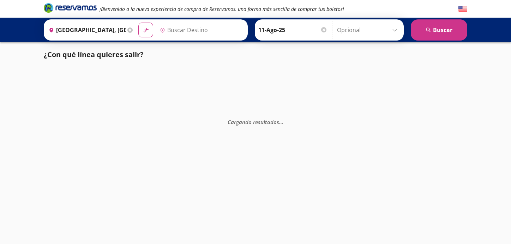
type input "[GEOGRAPHIC_DATA], [GEOGRAPHIC_DATA]"
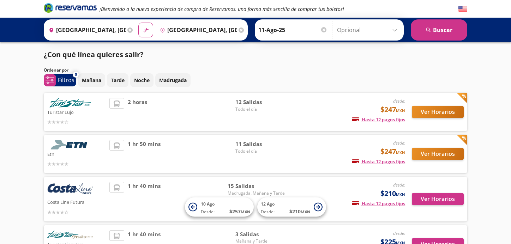
click at [390, 69] on div "Ordenar por" at bounding box center [255, 70] width 423 height 6
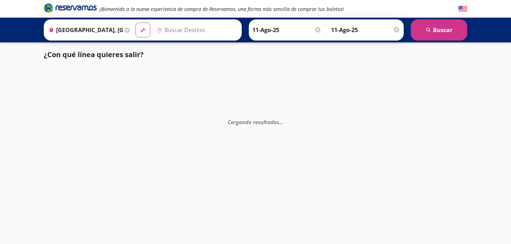
type input "[GEOGRAPHIC_DATA], [GEOGRAPHIC_DATA]"
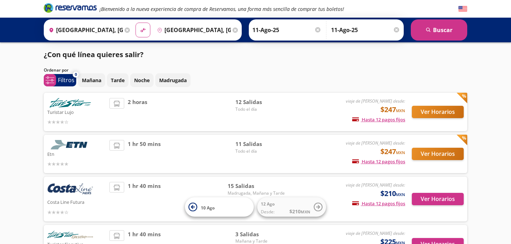
click at [474, 84] on div "¡Bienvenido a la nueva experiencia de compra de Reservamos, una forma más senci…" at bounding box center [255, 151] width 511 height 302
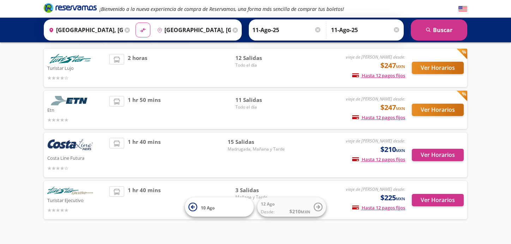
scroll to position [56, 0]
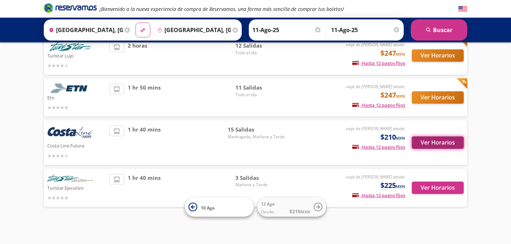
click at [433, 142] on button "Ver Horarios" at bounding box center [438, 143] width 52 height 12
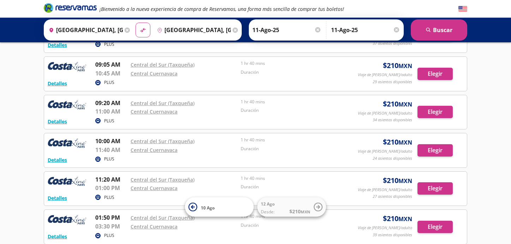
scroll to position [268, 0]
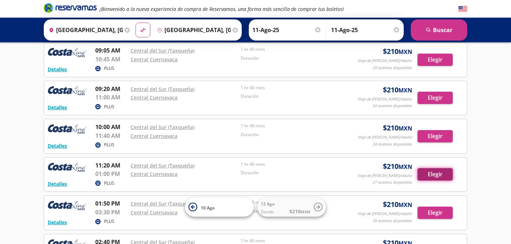
click at [430, 174] on button "Elegir" at bounding box center [434, 174] width 35 height 12
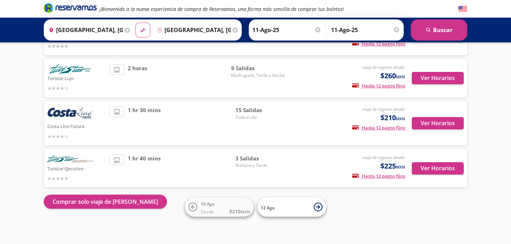
scroll to position [76, 0]
click at [432, 125] on button "Ver Horarios" at bounding box center [438, 123] width 52 height 12
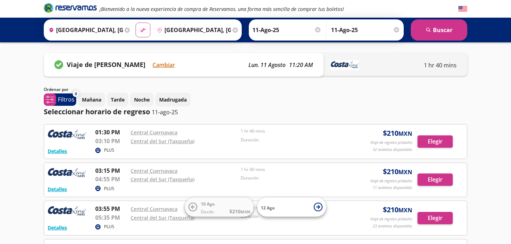
click at [244, 95] on div "Mañana Tarde Noche Madrugada" at bounding box center [272, 100] width 389 height 14
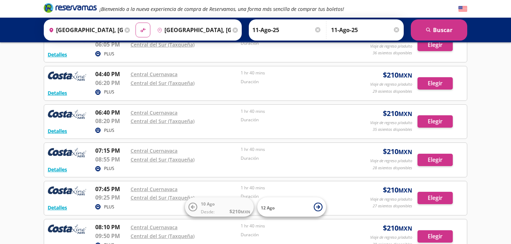
scroll to position [212, 0]
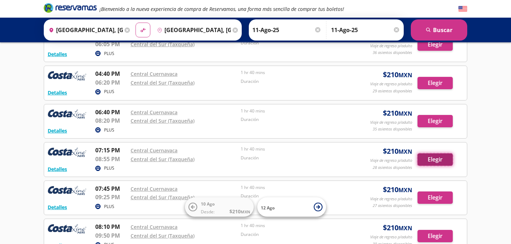
click at [436, 158] on button "Elegir" at bounding box center [434, 159] width 35 height 12
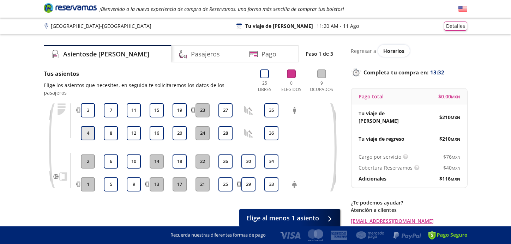
click at [89, 128] on button "4" at bounding box center [88, 133] width 14 height 14
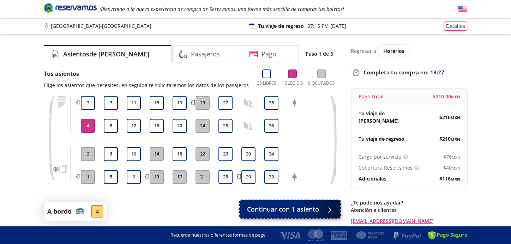
click at [318, 208] on span "Continuar con 1 asiento" at bounding box center [283, 210] width 72 height 10
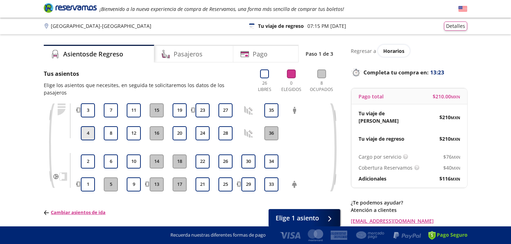
click at [87, 126] on button "4" at bounding box center [88, 133] width 14 height 14
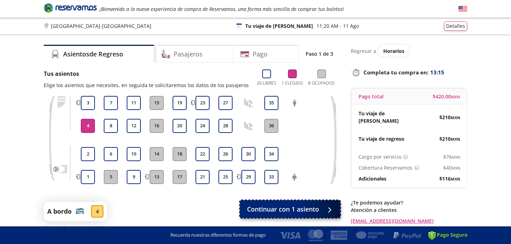
click at [314, 208] on span "Continuar con 1 asiento" at bounding box center [283, 210] width 72 height 10
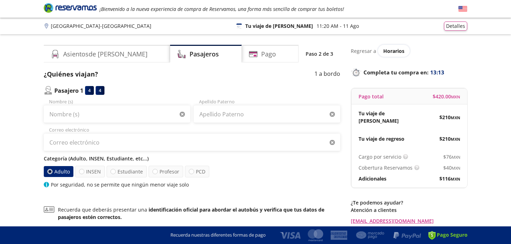
click at [318, 169] on div "Adulto INSEN Estudiante Profesor PCD" at bounding box center [192, 172] width 296 height 12
click at [77, 116] on input "Nombre (s)" at bounding box center [117, 114] width 146 height 18
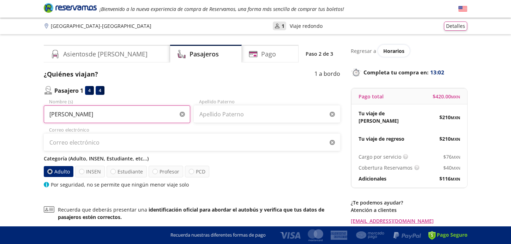
type input "[PERSON_NAME]"
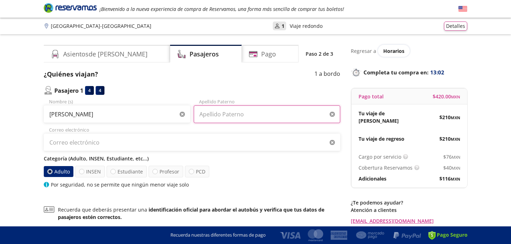
click at [209, 115] on input "Apellido Paterno" at bounding box center [267, 114] width 146 height 18
type input "[PERSON_NAME]"
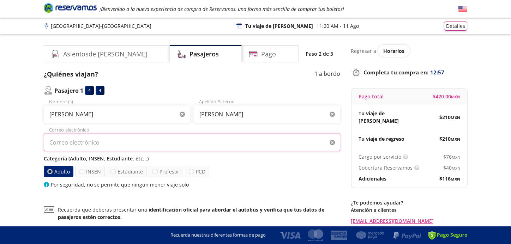
click at [110, 144] on input "Correo electrónico" at bounding box center [192, 143] width 296 height 18
type input "[EMAIL_ADDRESS][DOMAIN_NAME]"
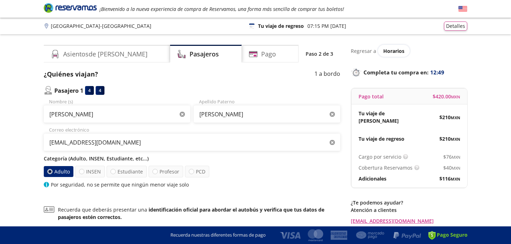
click at [273, 166] on div "Adulto INSEN Estudiante Profesor PCD" at bounding box center [192, 172] width 296 height 12
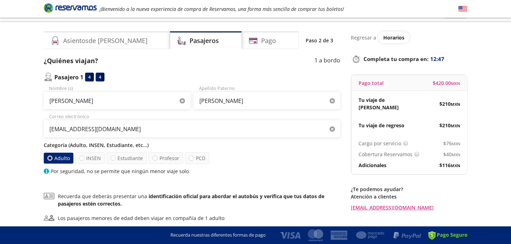
scroll to position [14, 0]
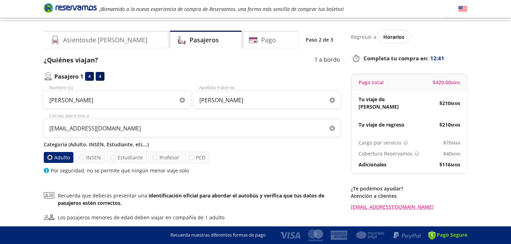
click at [454, 174] on div "Regresar a Horarios Completa tu compra en : 12:41 Pago total $ 420.00 MXN Tu vi…" at bounding box center [409, 121] width 116 height 180
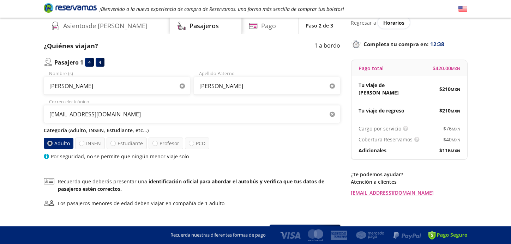
scroll to position [42, 0]
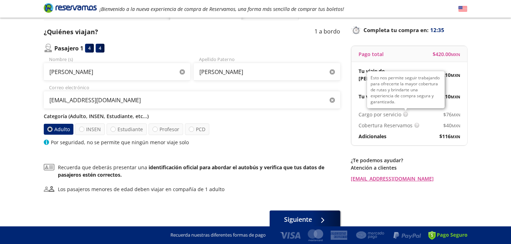
click at [403, 112] on img at bounding box center [405, 114] width 5 height 5
